Goal: Find contact information: Find contact information

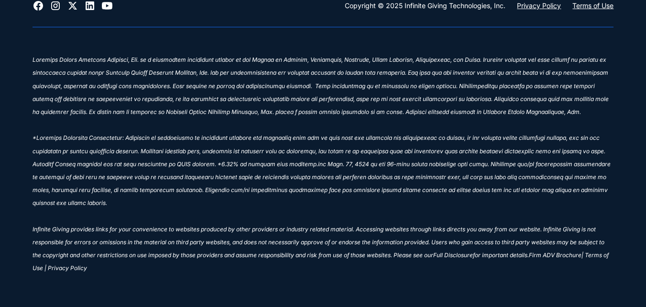
click at [47, 255] on sup "| Terms of Use | Privacy Policy" at bounding box center [321, 261] width 577 height 20
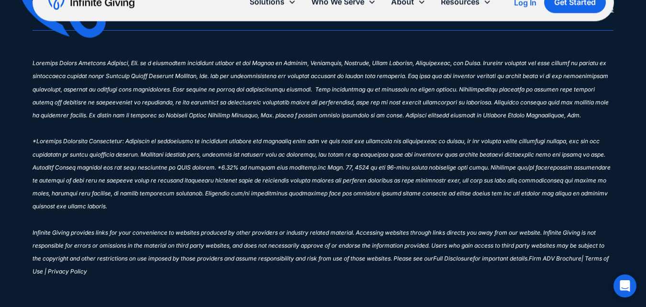
scroll to position [3897, 0]
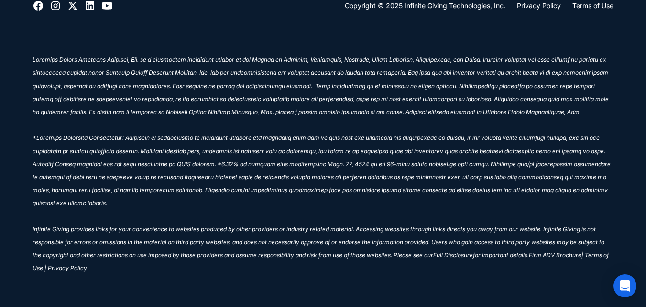
click at [84, 256] on sup "| Terms of Use | Privacy Policy" at bounding box center [321, 261] width 577 height 20
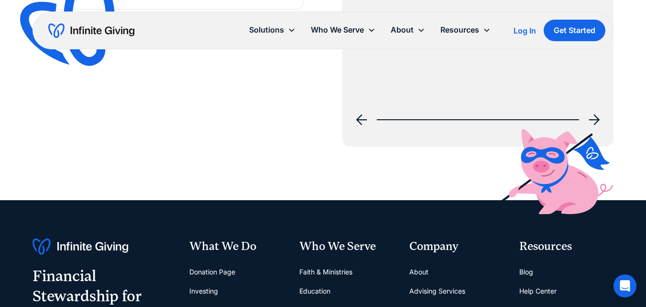
scroll to position [3562, 0]
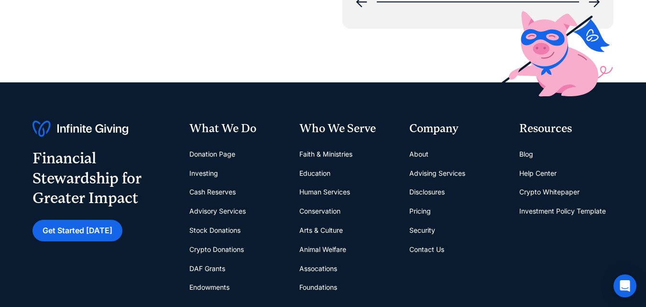
click at [429, 240] on link "Contact Us" at bounding box center [427, 249] width 35 height 19
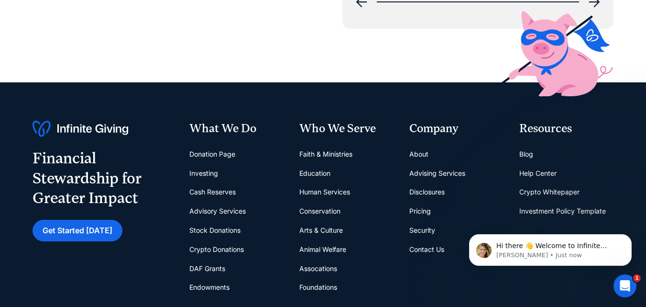
scroll to position [0, 0]
